Goal: Information Seeking & Learning: Learn about a topic

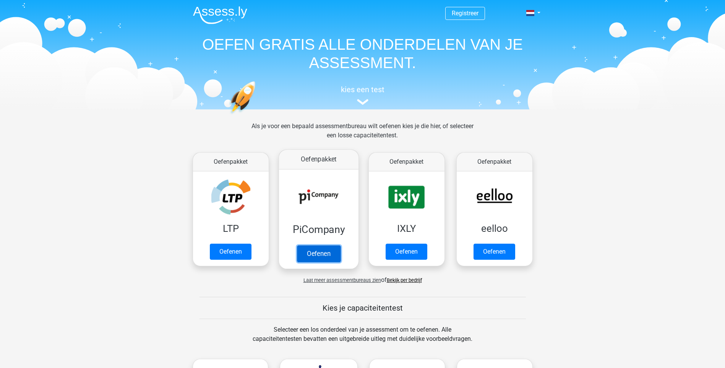
click at [314, 251] on link "Oefenen" at bounding box center [319, 253] width 44 height 17
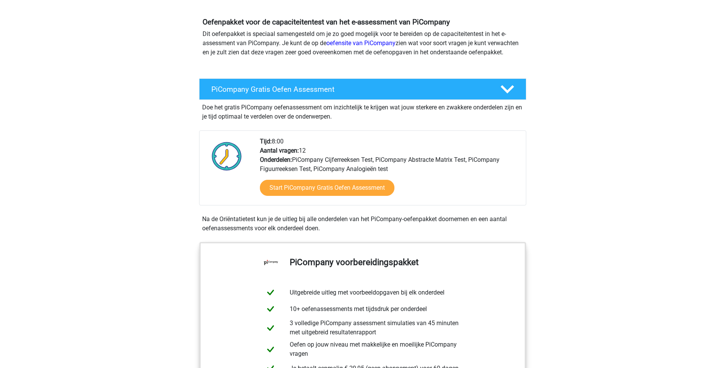
scroll to position [76, 0]
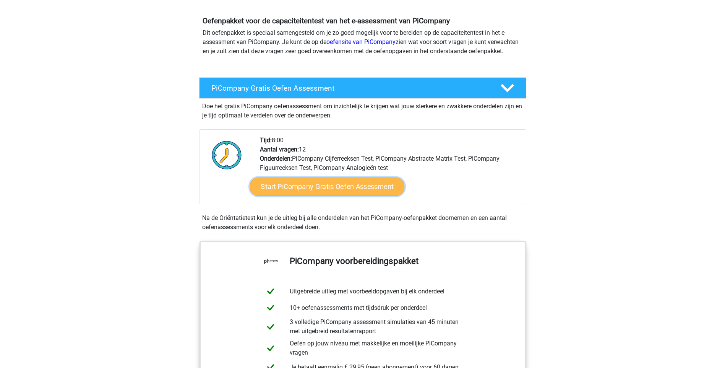
click at [321, 195] on link "Start PiCompany Gratis Oefen Assessment" at bounding box center [327, 186] width 155 height 18
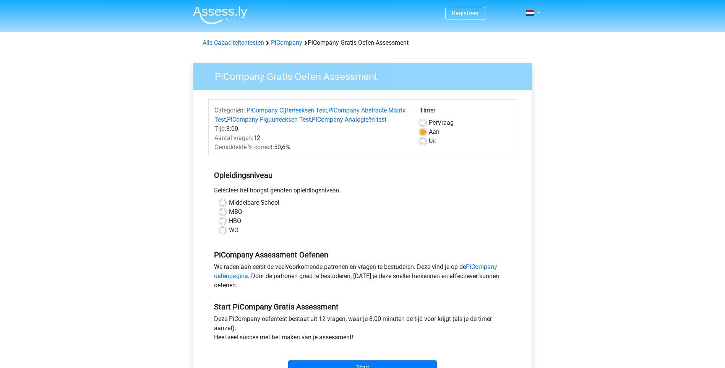
click at [429, 142] on label "Uit" at bounding box center [432, 141] width 7 height 9
click at [421, 142] on input "Uit" at bounding box center [423, 141] width 6 height 8
radio input "true"
click at [229, 226] on label "HBO" at bounding box center [235, 220] width 12 height 9
click at [225, 224] on input "HBO" at bounding box center [223, 220] width 6 height 8
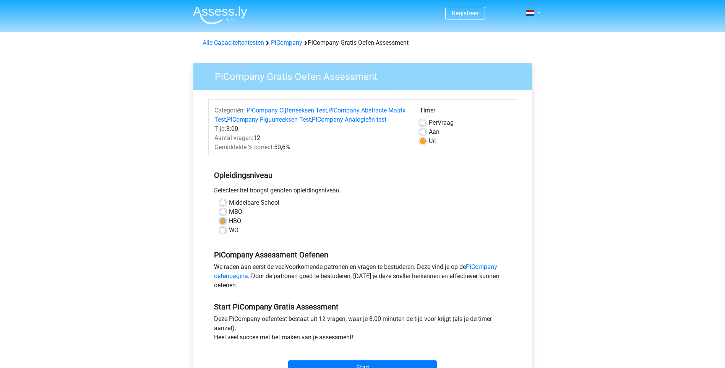
radio input "true"
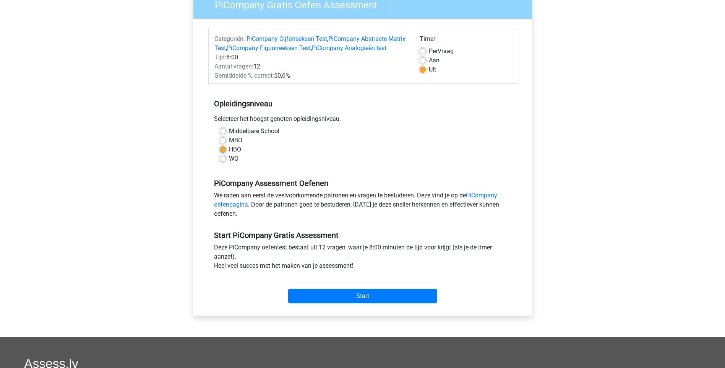
scroll to position [76, 0]
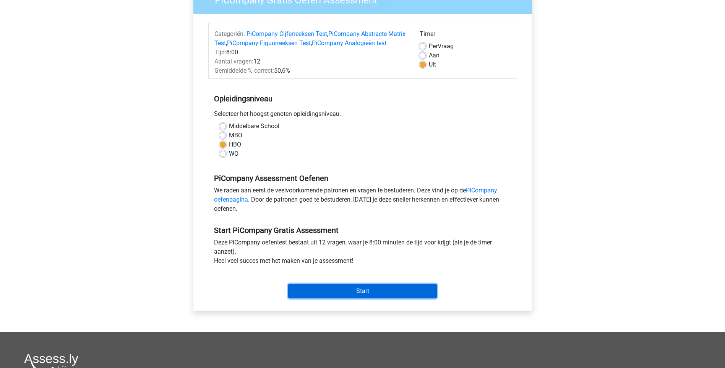
click at [364, 298] on input "Start" at bounding box center [362, 291] width 149 height 15
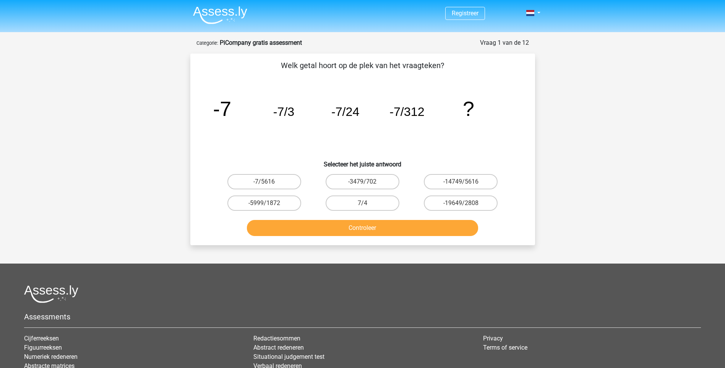
drag, startPoint x: 188, startPoint y: 138, endPoint x: 197, endPoint y: 131, distance: 11.5
drag, startPoint x: 197, startPoint y: 131, endPoint x: 436, endPoint y: 135, distance: 238.3
click at [436, 135] on icon "image/svg+xml -7 -7/3 -7/24 -7/312 ?" at bounding box center [363, 115] width 308 height 77
click at [275, 178] on label "-7/5616" at bounding box center [265, 181] width 74 height 15
click at [269, 182] on input "-7/5616" at bounding box center [266, 184] width 5 height 5
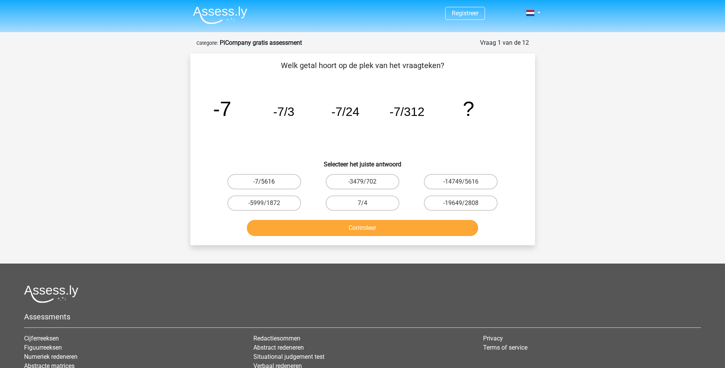
radio input "true"
click at [368, 226] on button "Controleer" at bounding box center [362, 228] width 231 height 16
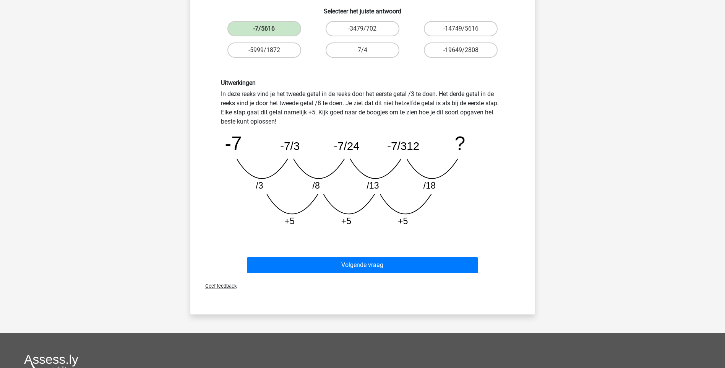
scroll to position [191, 0]
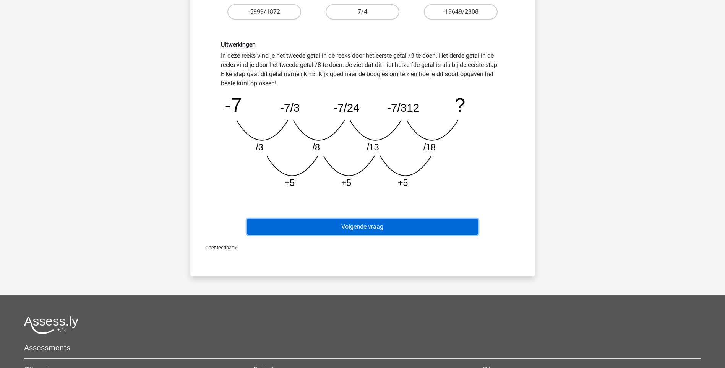
click at [348, 224] on button "Volgende vraag" at bounding box center [362, 227] width 231 height 16
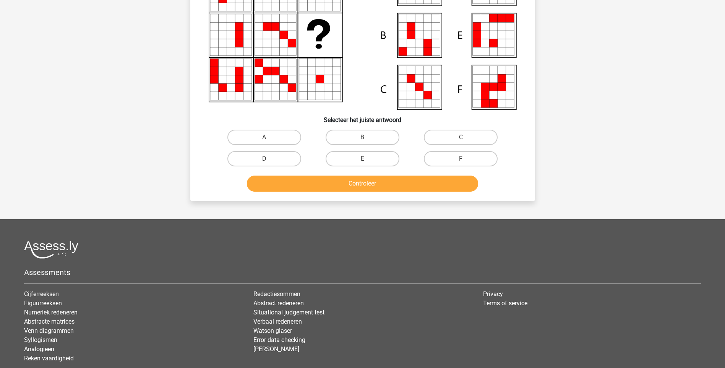
scroll to position [38, 0]
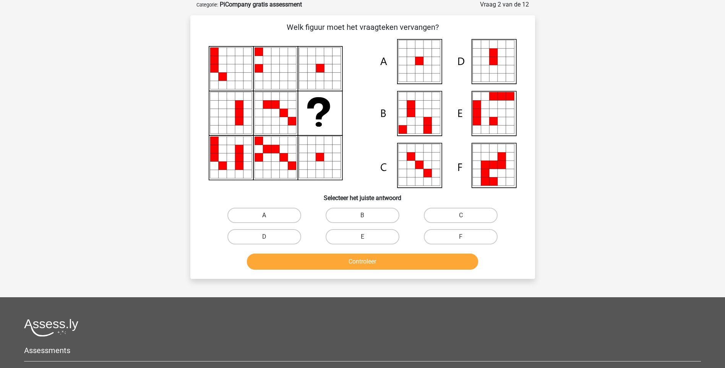
click at [267, 214] on label "A" at bounding box center [265, 215] width 74 height 15
click at [267, 215] on input "A" at bounding box center [266, 217] width 5 height 5
radio input "true"
click at [362, 262] on button "Controleer" at bounding box center [362, 262] width 231 height 16
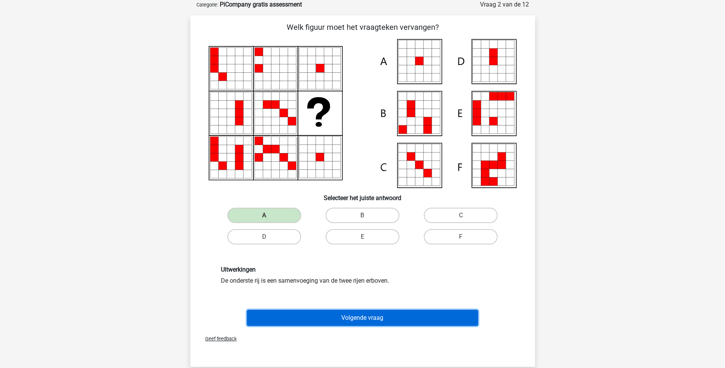
click at [350, 316] on button "Volgende vraag" at bounding box center [362, 318] width 231 height 16
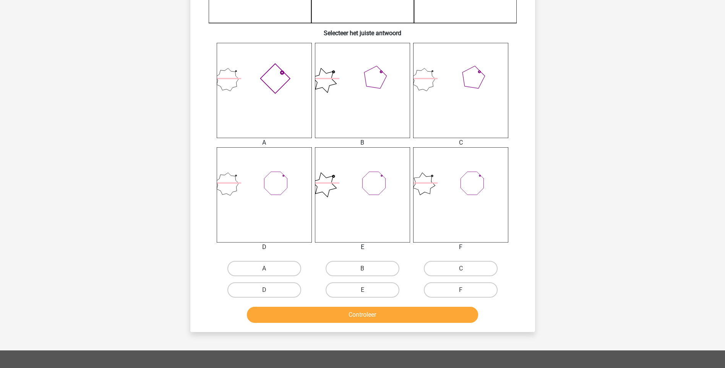
scroll to position [268, 0]
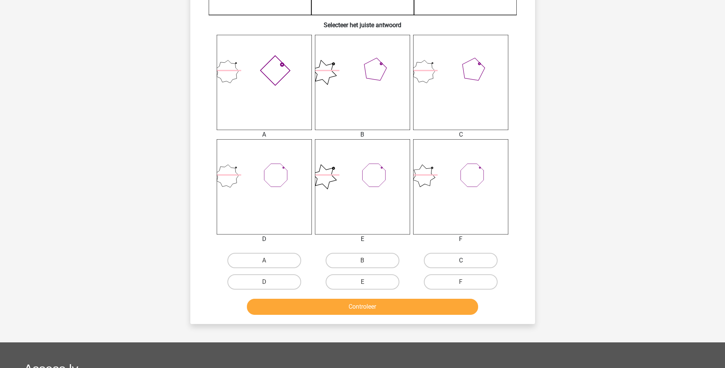
click at [465, 258] on label "C" at bounding box center [461, 260] width 74 height 15
click at [465, 260] on input "C" at bounding box center [463, 262] width 5 height 5
radio input "true"
click at [376, 308] on button "Controleer" at bounding box center [362, 307] width 231 height 16
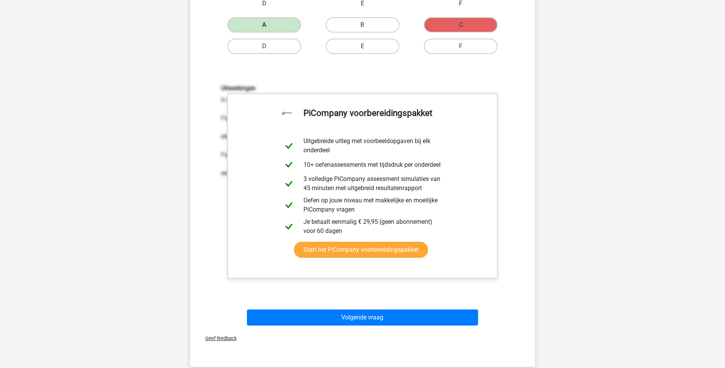
scroll to position [535, 0]
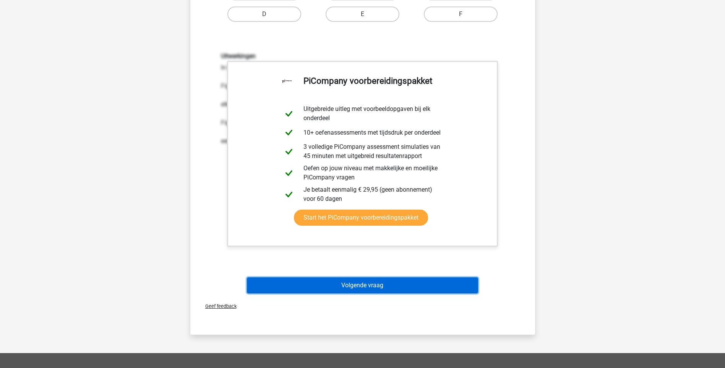
click at [374, 285] on button "Volgende vraag" at bounding box center [362, 285] width 231 height 16
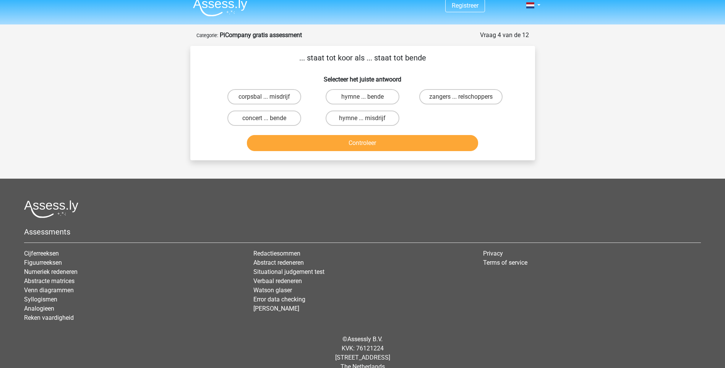
scroll to position [0, 0]
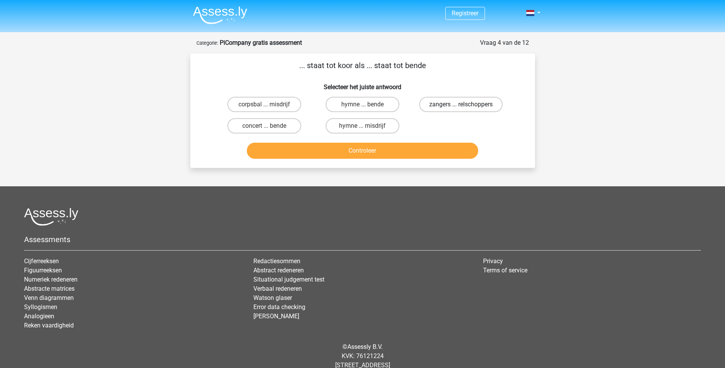
click at [465, 102] on label "zangers ... relschoppers" at bounding box center [461, 104] width 83 height 15
click at [465, 104] on input "zangers ... relschoppers" at bounding box center [463, 106] width 5 height 5
radio input "true"
click at [353, 151] on button "Controleer" at bounding box center [362, 151] width 231 height 16
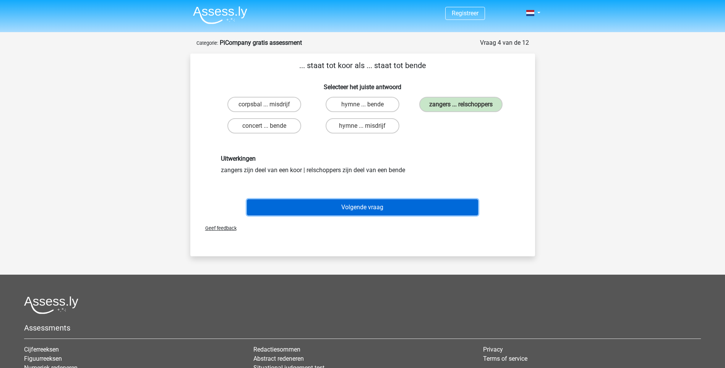
click at [355, 205] on button "Volgende vraag" at bounding box center [362, 207] width 231 height 16
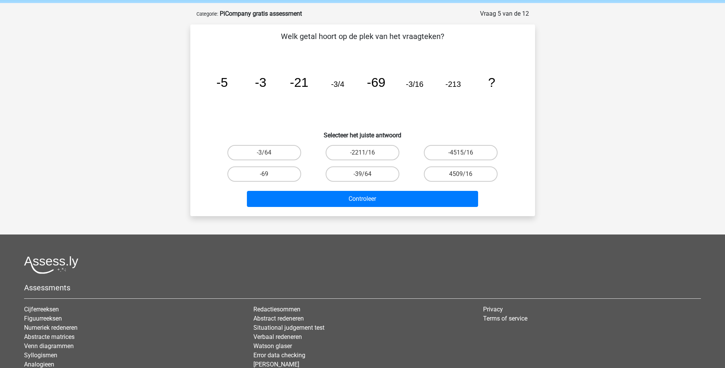
scroll to position [38, 0]
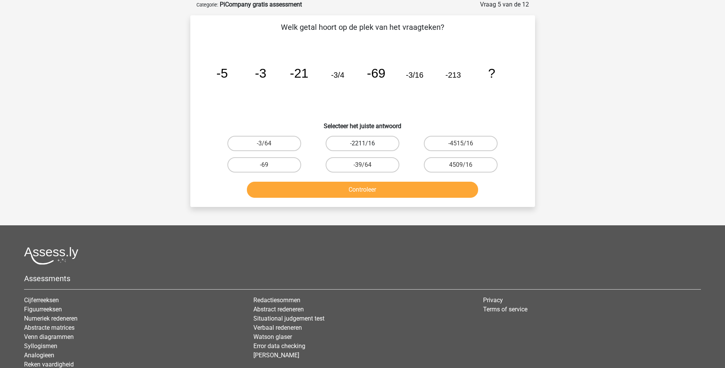
click at [362, 139] on label "-2211/16" at bounding box center [363, 143] width 74 height 15
click at [363, 143] on input "-2211/16" at bounding box center [365, 145] width 5 height 5
radio input "true"
click at [394, 185] on button "Controleer" at bounding box center [362, 190] width 231 height 16
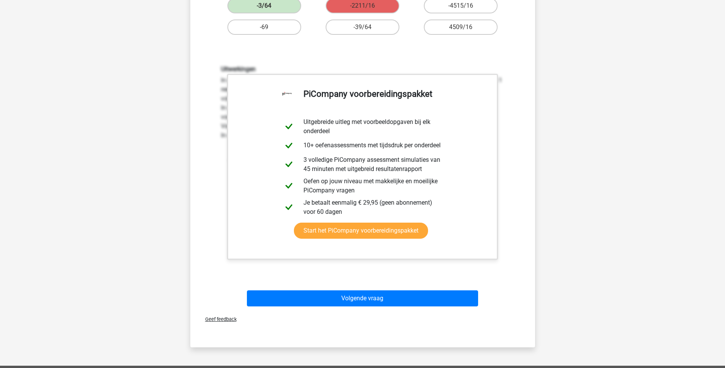
scroll to position [191, 0]
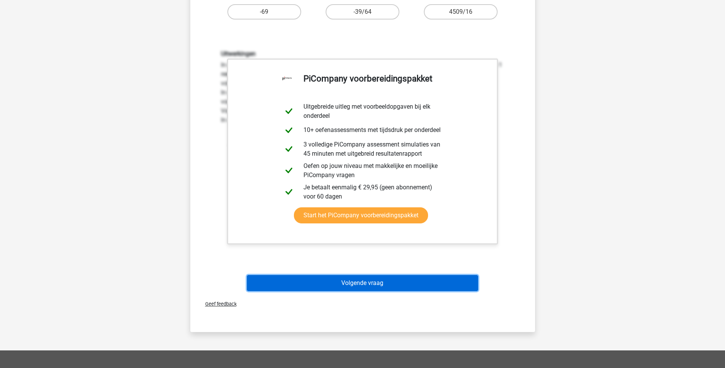
click at [353, 281] on button "Volgende vraag" at bounding box center [362, 283] width 231 height 16
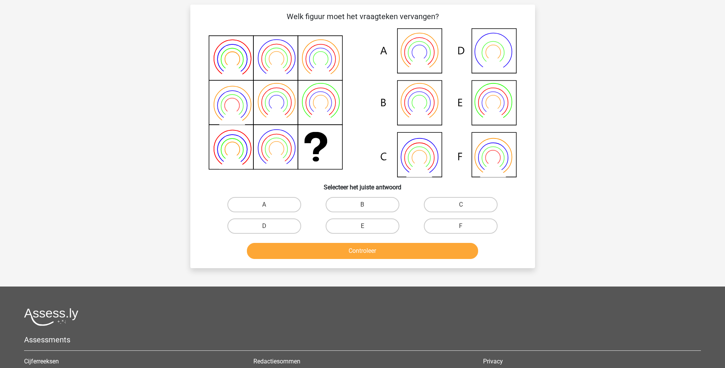
scroll to position [38, 0]
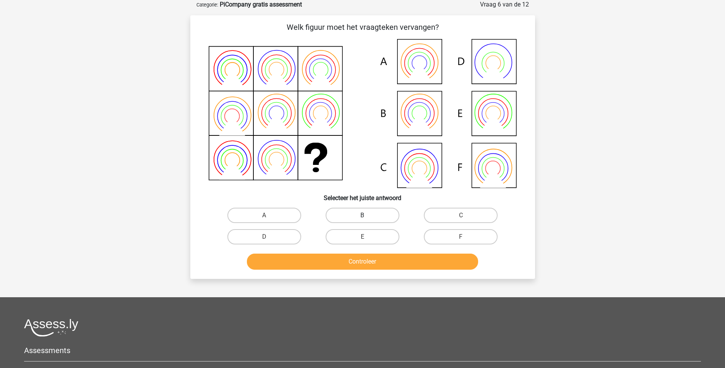
click at [346, 213] on label "B" at bounding box center [363, 215] width 74 height 15
click at [363, 215] on input "B" at bounding box center [365, 217] width 5 height 5
radio input "true"
click at [382, 261] on button "Controleer" at bounding box center [362, 262] width 231 height 16
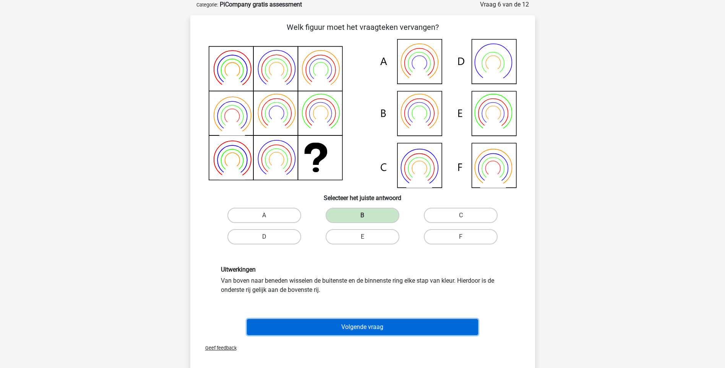
click at [352, 321] on button "Volgende vraag" at bounding box center [362, 327] width 231 height 16
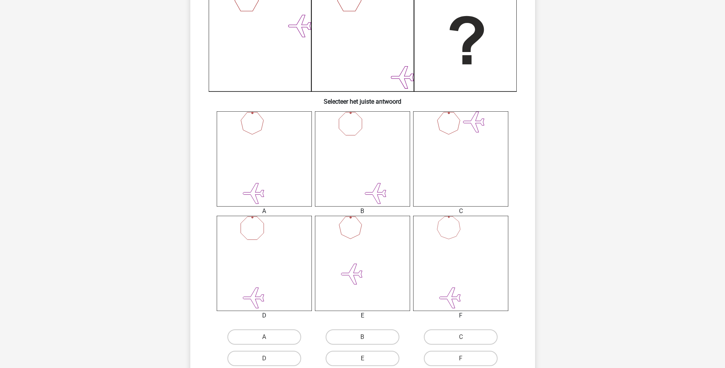
scroll to position [229, 0]
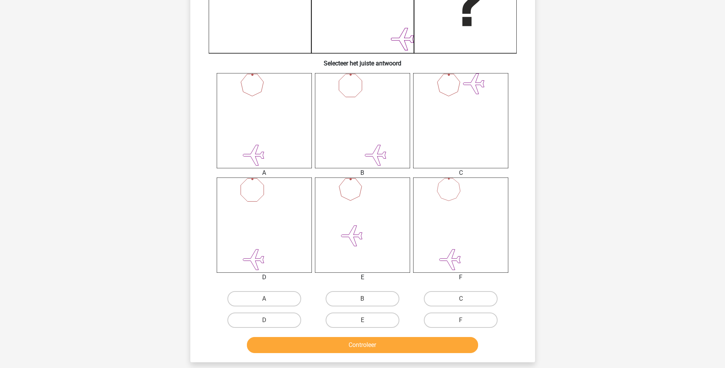
drag, startPoint x: 259, startPoint y: 317, endPoint x: 264, endPoint y: 322, distance: 7.0
click at [263, 322] on label "D" at bounding box center [265, 319] width 74 height 15
click at [264, 322] on input "D" at bounding box center [266, 322] width 5 height 5
radio input "true"
click at [361, 346] on button "Controleer" at bounding box center [362, 345] width 231 height 16
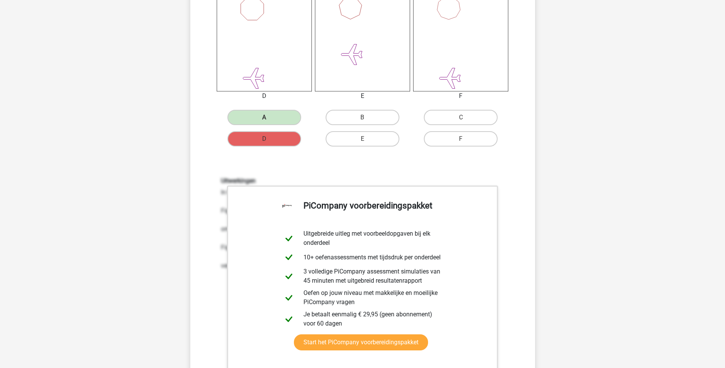
scroll to position [535, 0]
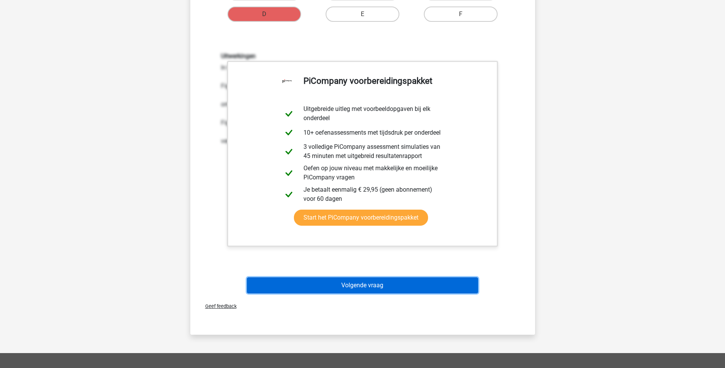
click at [356, 285] on button "Volgende vraag" at bounding box center [362, 285] width 231 height 16
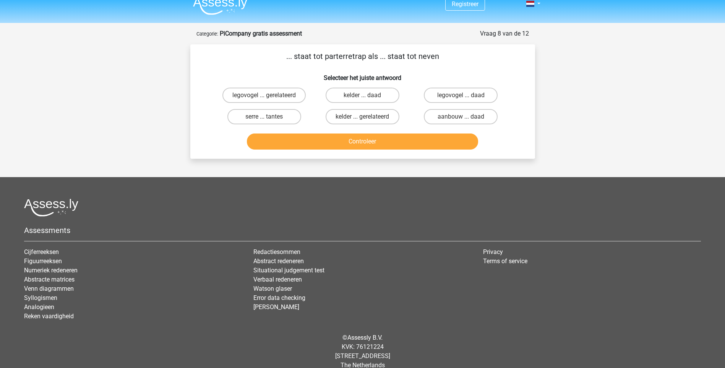
scroll to position [0, 0]
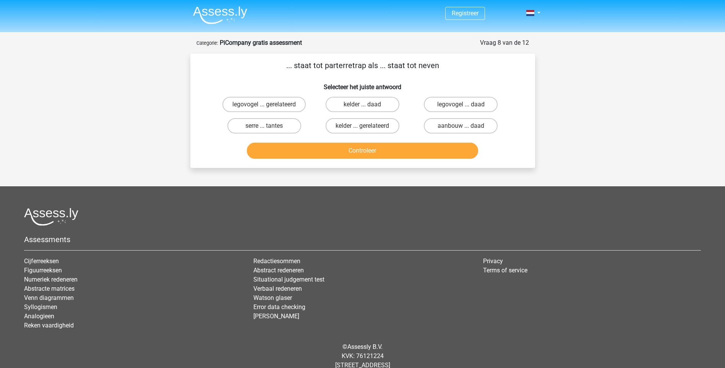
click at [373, 150] on button "Controleer" at bounding box center [362, 151] width 231 height 16
click at [462, 101] on label "legovogel ... daad" at bounding box center [461, 104] width 74 height 15
click at [462, 104] on input "legovogel ... daad" at bounding box center [463, 106] width 5 height 5
radio input "true"
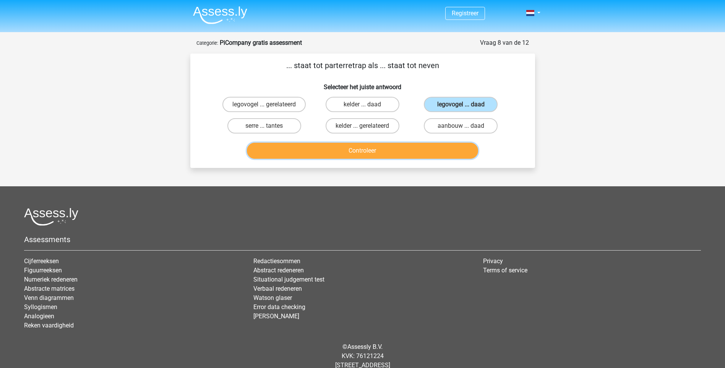
click at [351, 149] on button "Controleer" at bounding box center [362, 151] width 231 height 16
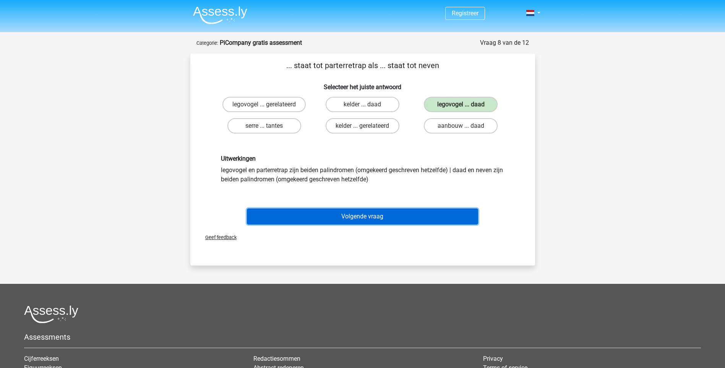
click at [368, 215] on button "Volgende vraag" at bounding box center [362, 216] width 231 height 16
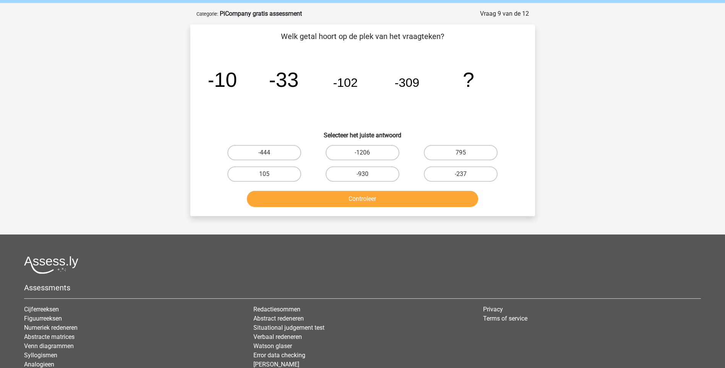
scroll to position [38, 0]
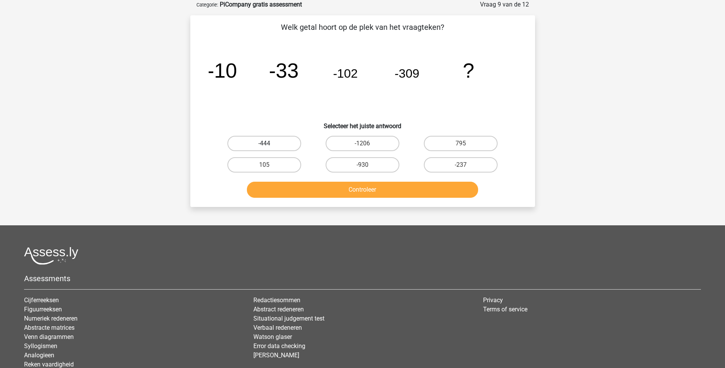
click at [265, 142] on label "-444" at bounding box center [265, 143] width 74 height 15
click at [265, 143] on input "-444" at bounding box center [266, 145] width 5 height 5
radio input "true"
click at [362, 190] on button "Controleer" at bounding box center [362, 190] width 231 height 16
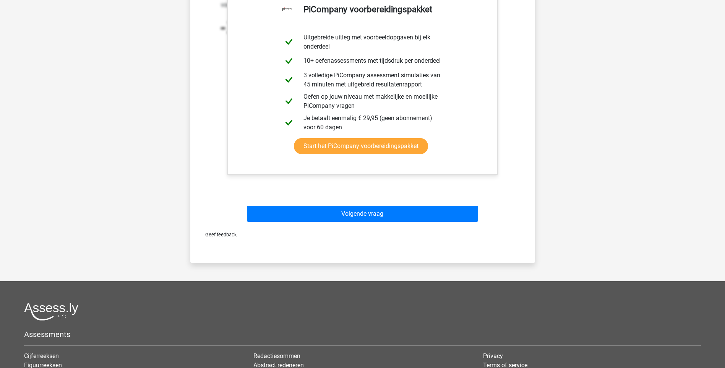
scroll to position [268, 0]
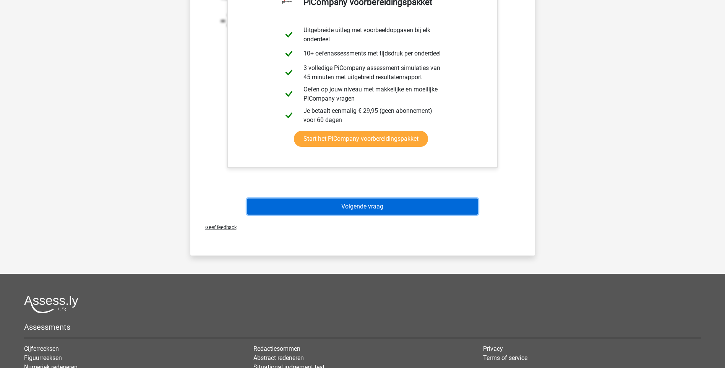
click at [373, 205] on button "Volgende vraag" at bounding box center [362, 206] width 231 height 16
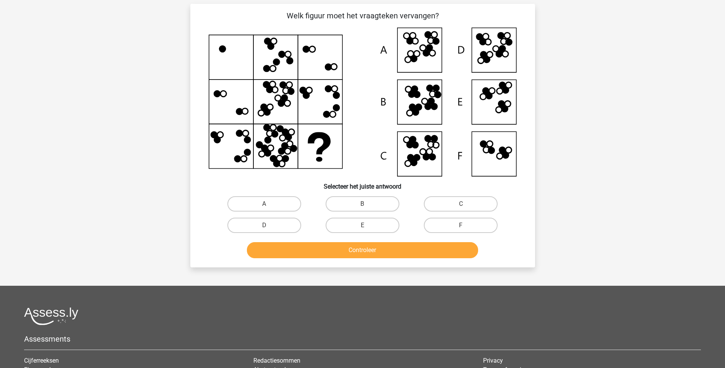
scroll to position [38, 0]
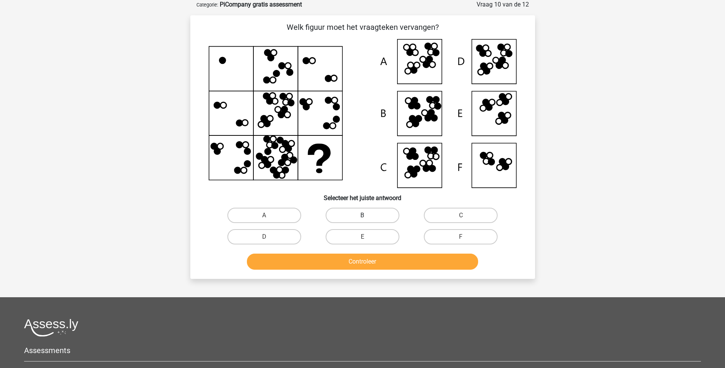
click at [375, 212] on label "B" at bounding box center [363, 215] width 74 height 15
click at [368, 215] on input "B" at bounding box center [365, 217] width 5 height 5
radio input "true"
click at [361, 261] on button "Controleer" at bounding box center [362, 262] width 231 height 16
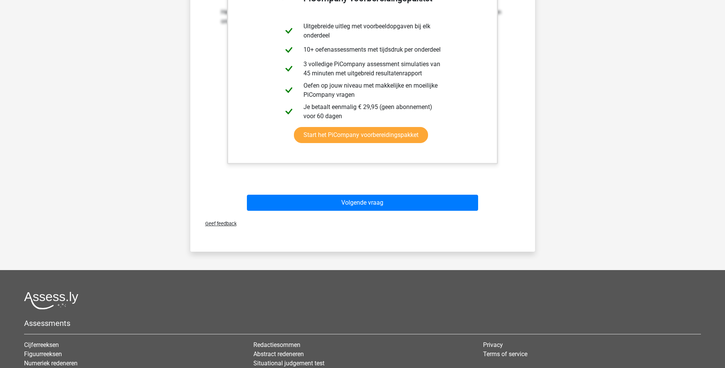
scroll to position [344, 0]
